Goal: Register for event/course

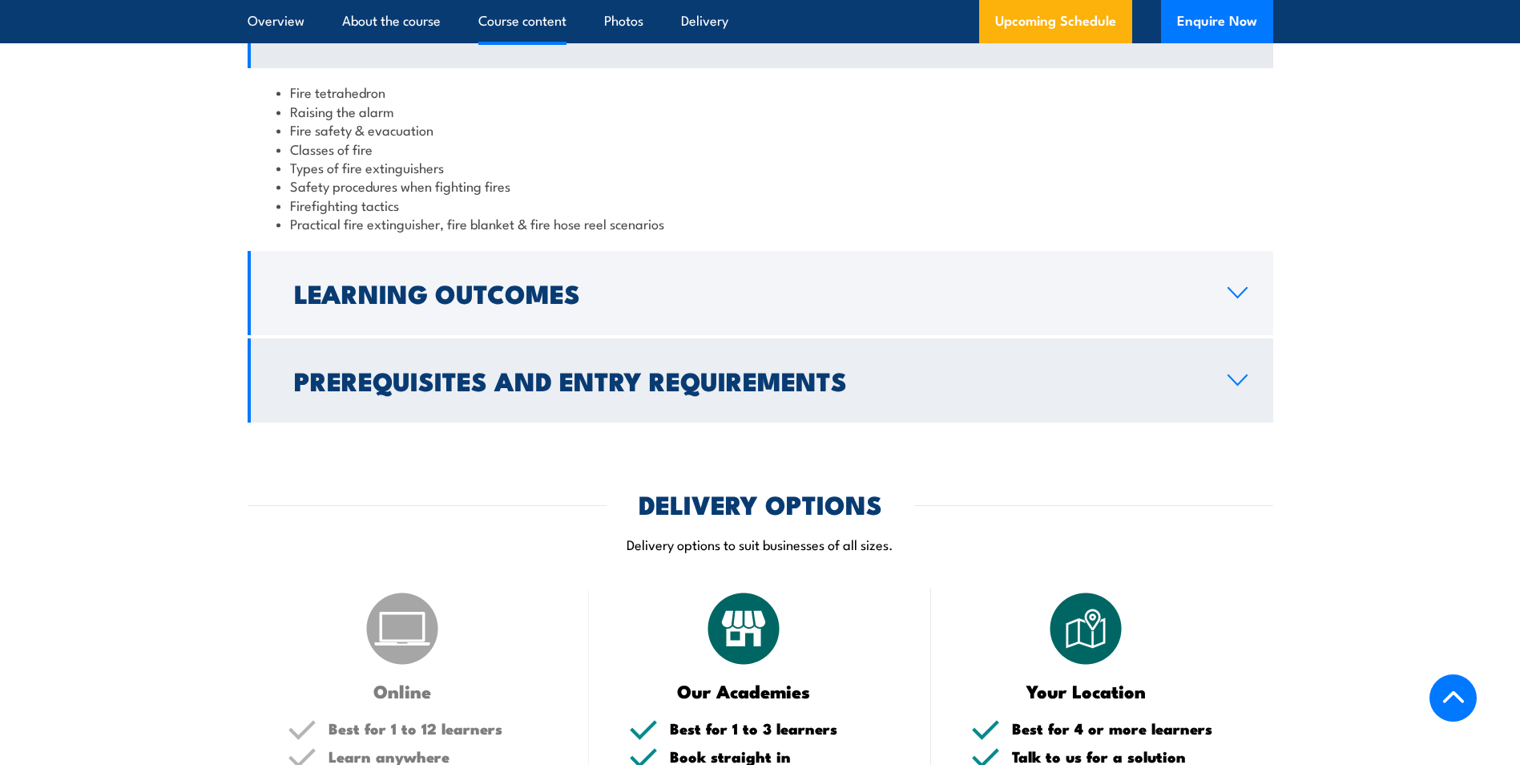
scroll to position [1603, 0]
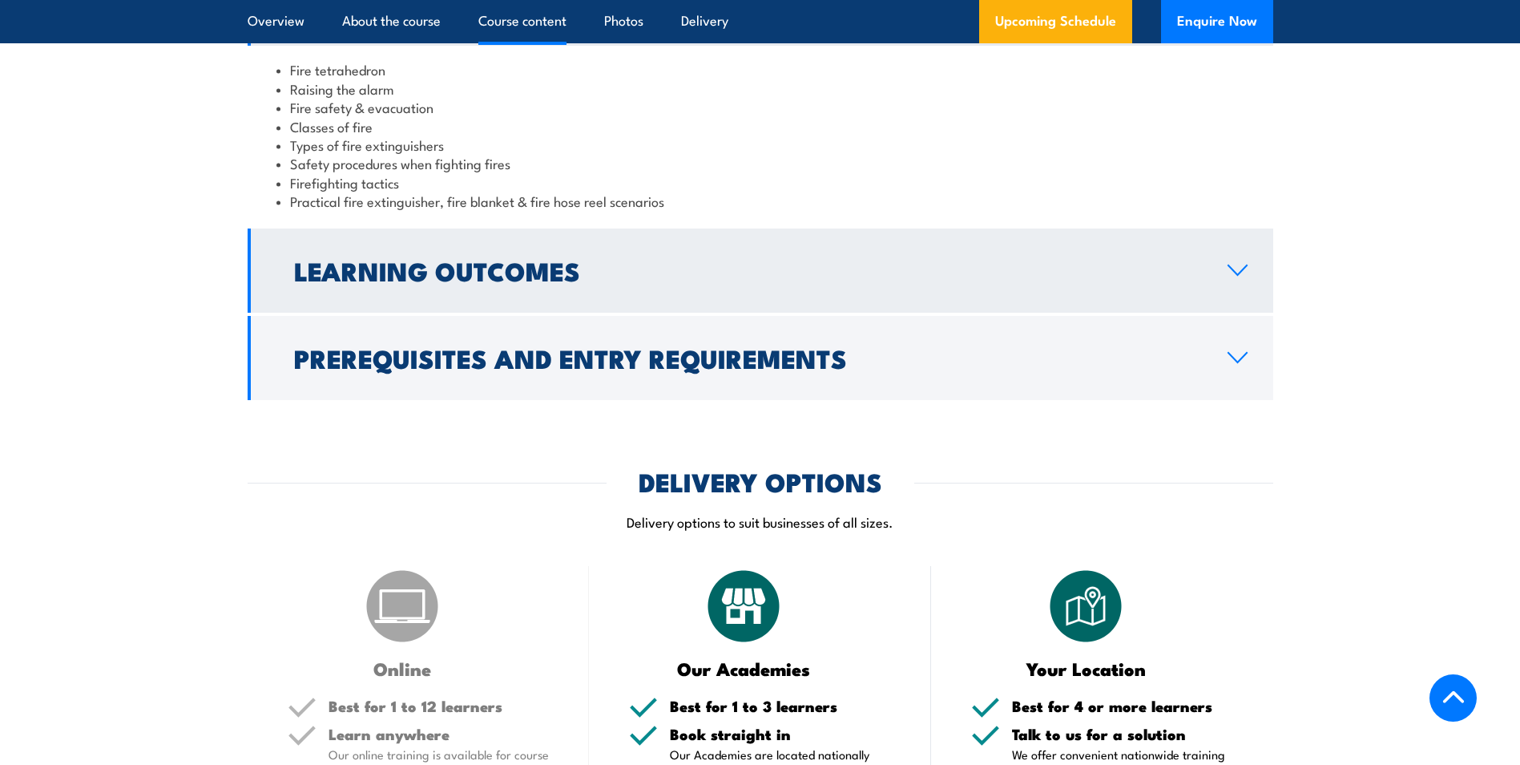
click at [601, 278] on h2 "Learning Outcomes" at bounding box center [748, 270] width 908 height 22
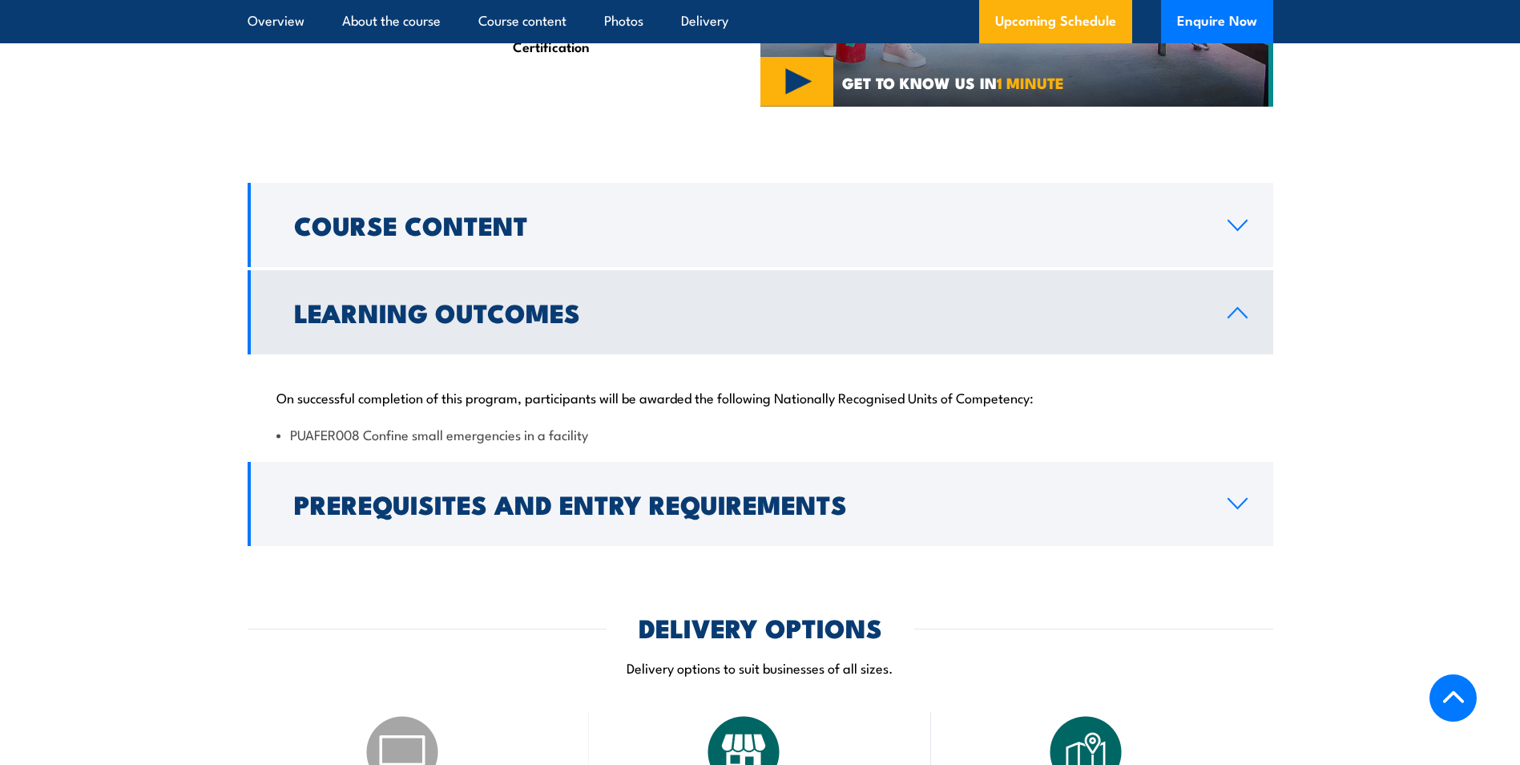
scroll to position [1362, 0]
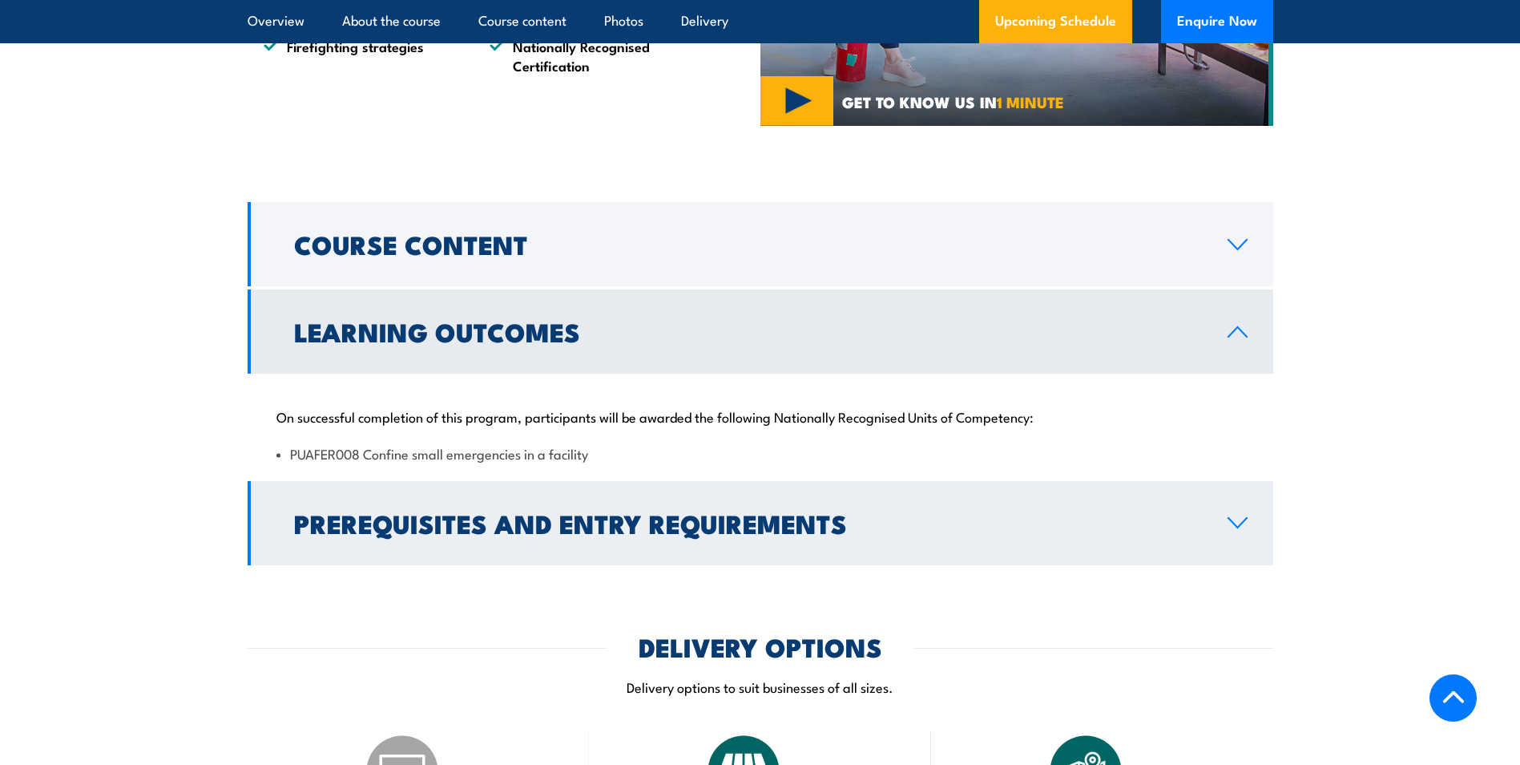
click at [625, 527] on h2 "Prerequisites and Entry Requirements" at bounding box center [748, 522] width 908 height 22
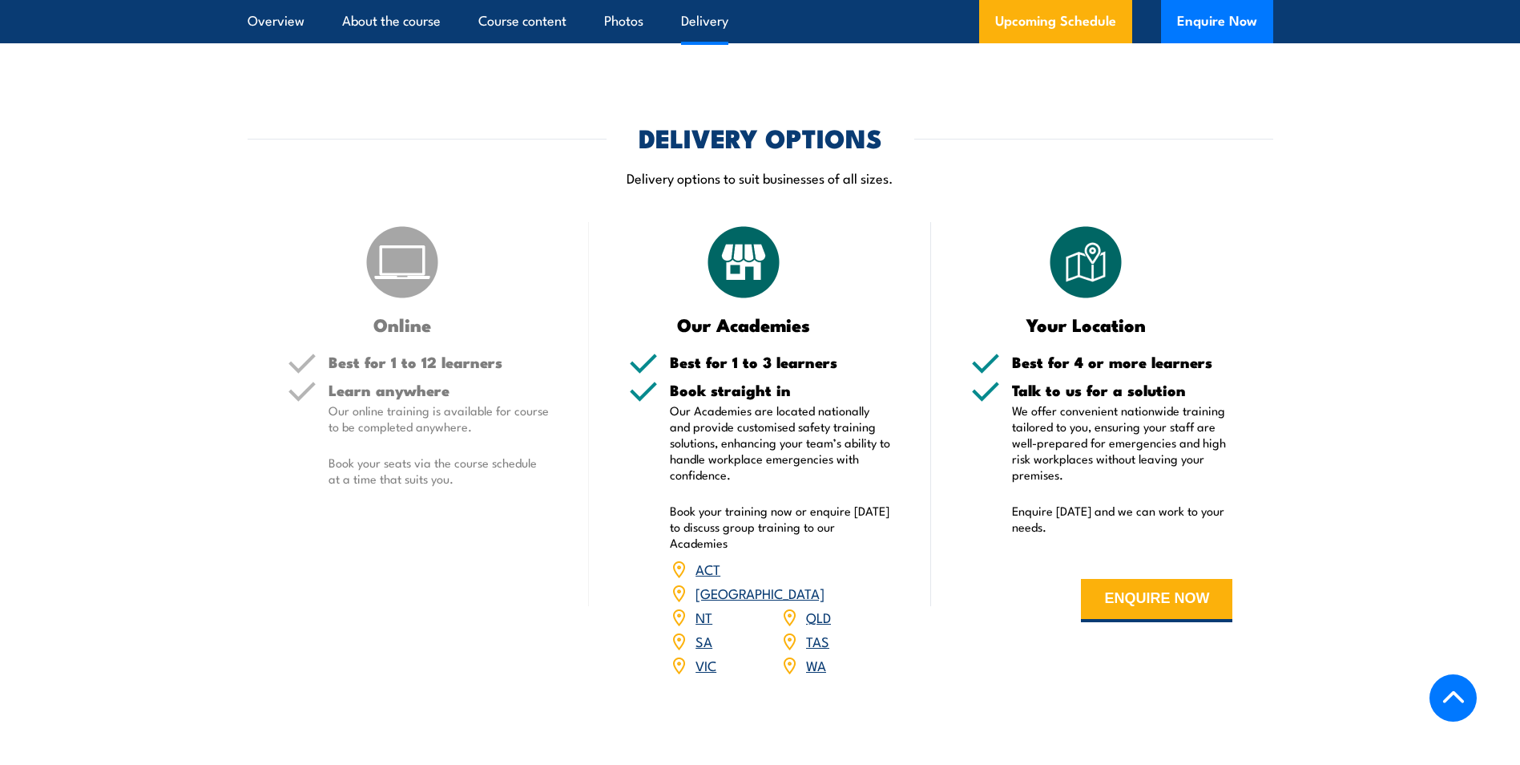
scroll to position [1923, 0]
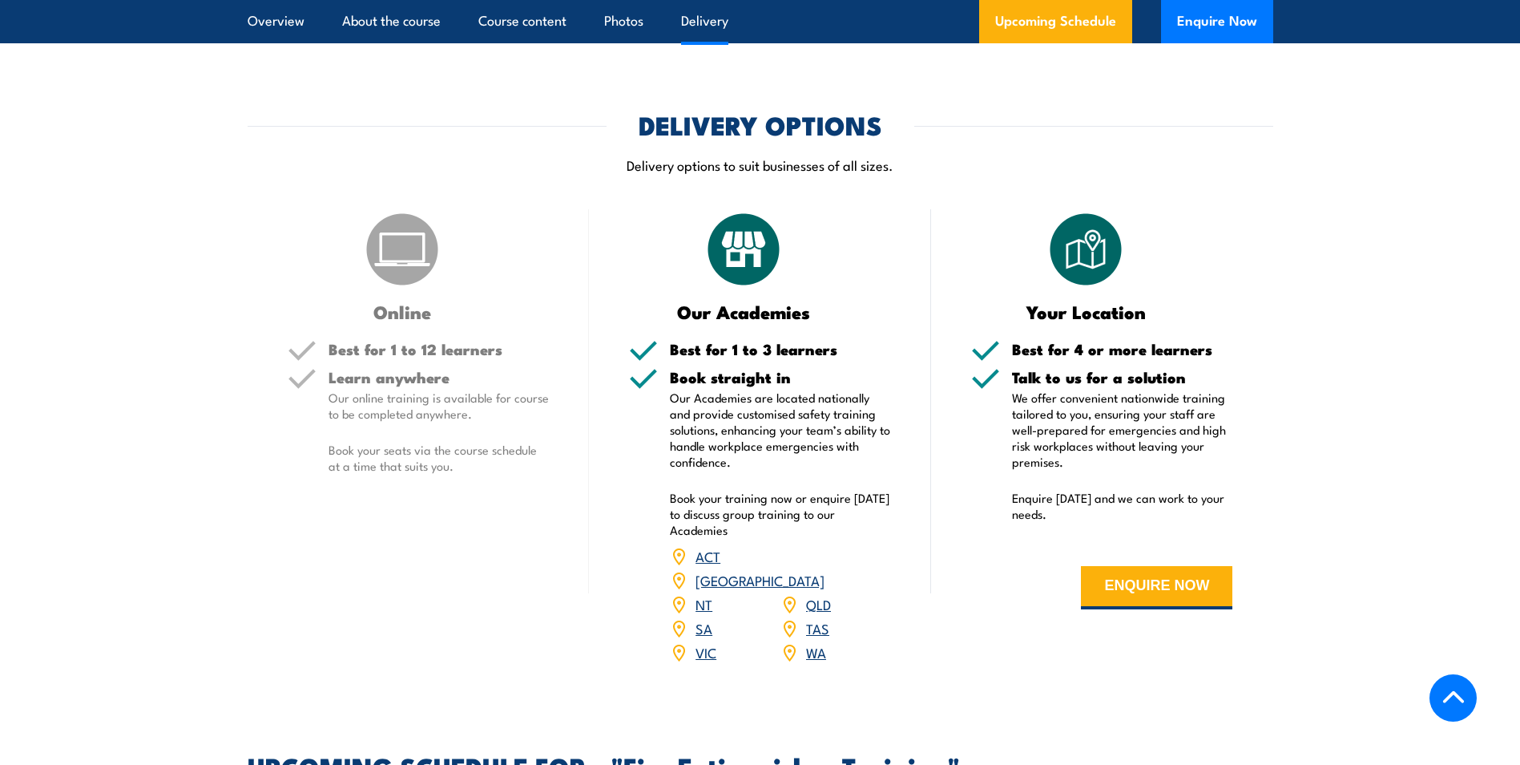
click at [432, 395] on p "Our online training is available for course to be completed anywhere." at bounding box center [439, 405] width 221 height 32
click at [379, 310] on h3 "Online" at bounding box center [403, 311] width 230 height 18
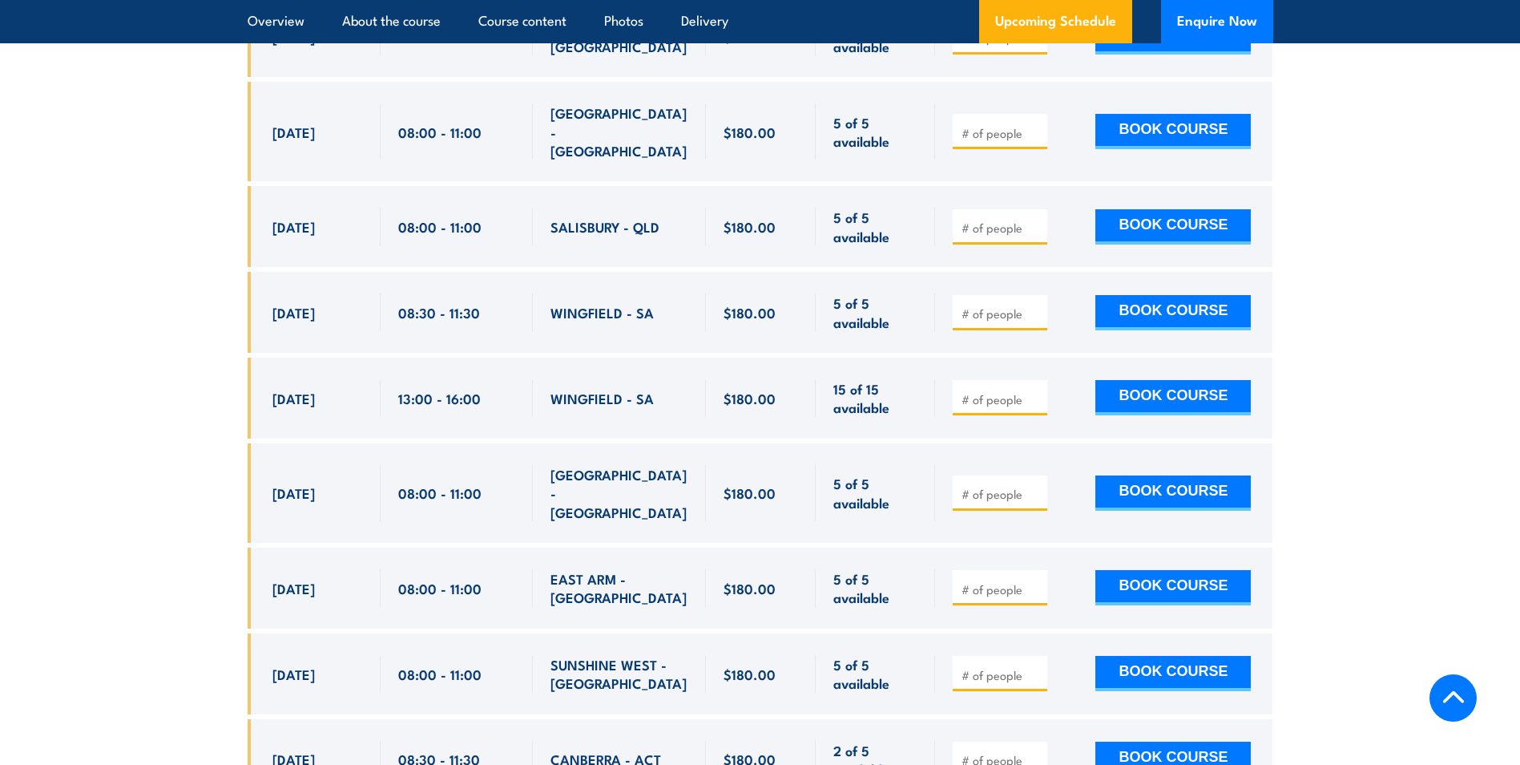
scroll to position [6732, 0]
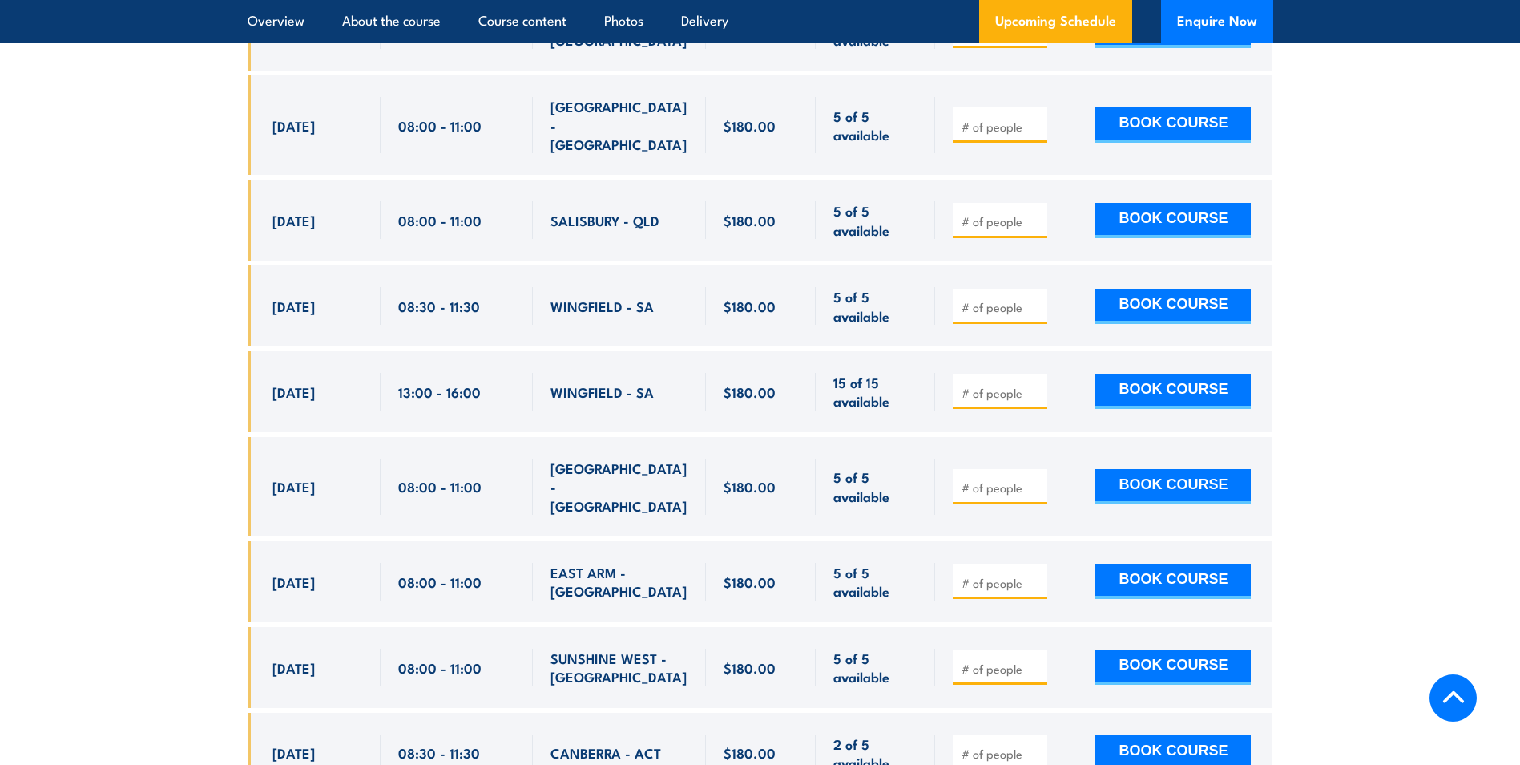
click at [1000, 745] on input "number" at bounding box center [1002, 753] width 80 height 16
type input "4"
type input "5"
click at [1003, 712] on div "5 BOOK COURSE" at bounding box center [1103, 752] width 337 height 81
drag, startPoint x: 1000, startPoint y: 448, endPoint x: 912, endPoint y: 454, distance: 88.4
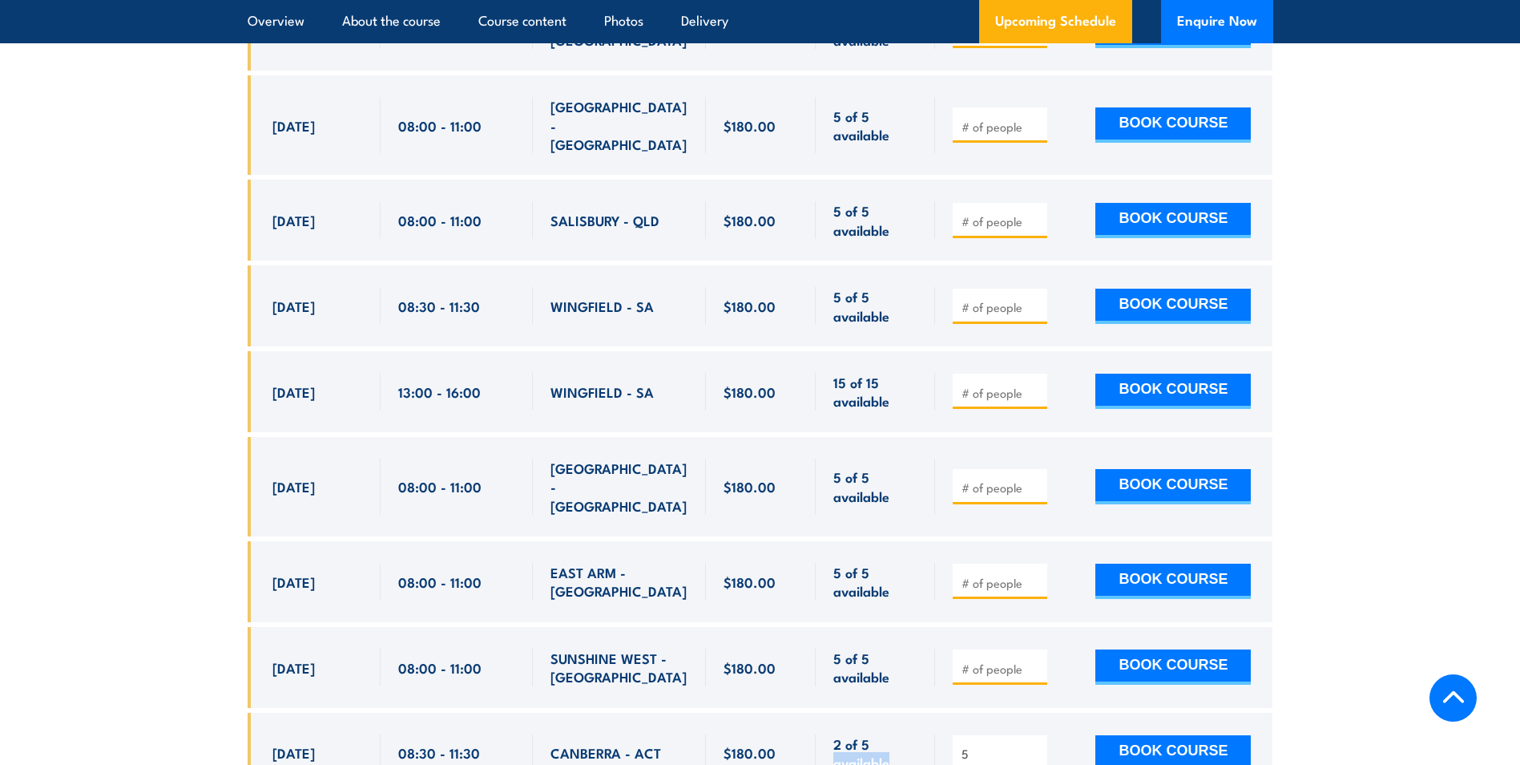
click at [912, 712] on div "[DATE] 08:30 - 08:30" at bounding box center [761, 752] width 1026 height 81
drag, startPoint x: 912, startPoint y: 454, endPoint x: 975, endPoint y: 484, distance: 69.2
click at [975, 745] on input "5" at bounding box center [1002, 753] width 80 height 16
type input "1"
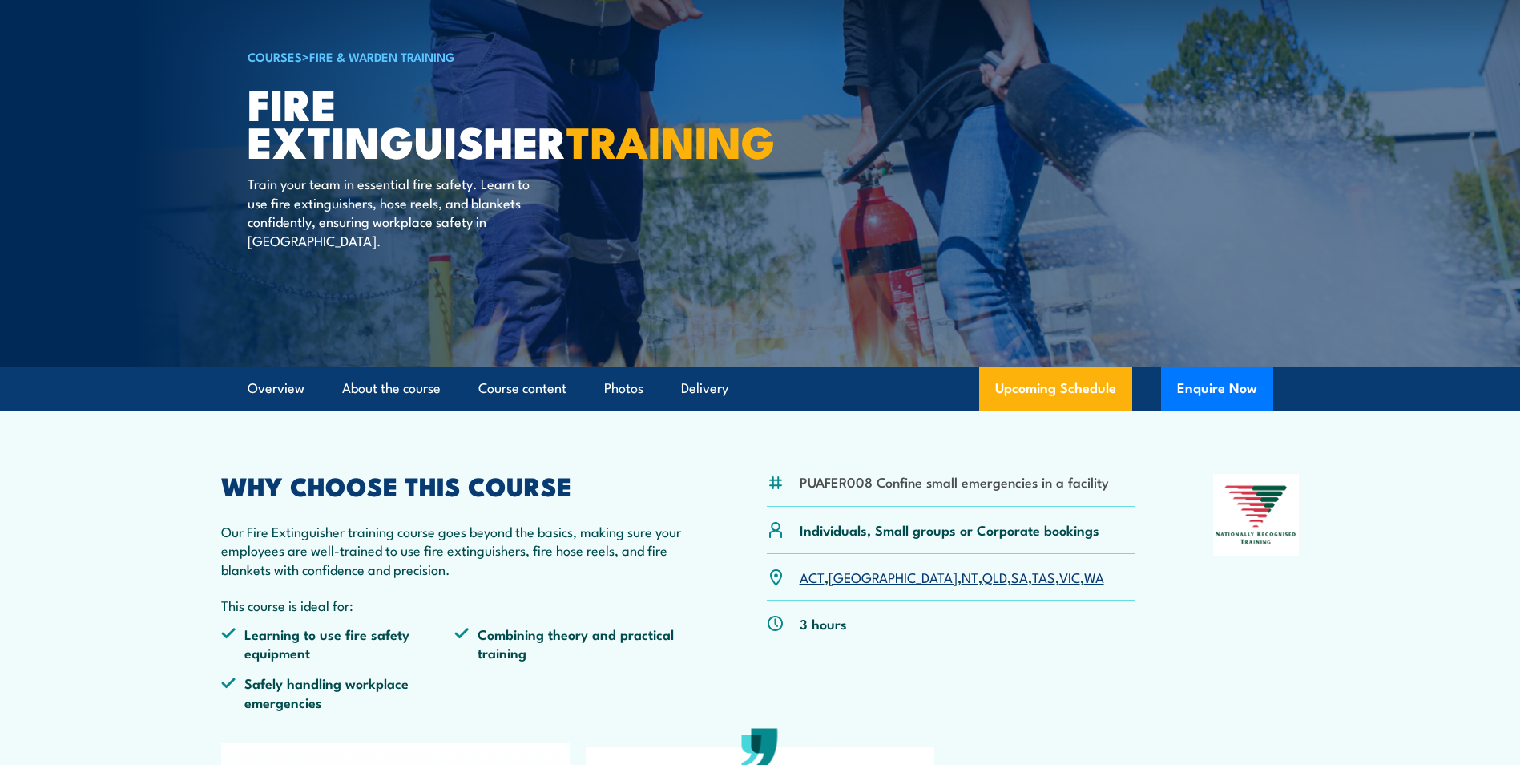
scroll to position [0, 0]
